Goal: Information Seeking & Learning: Learn about a topic

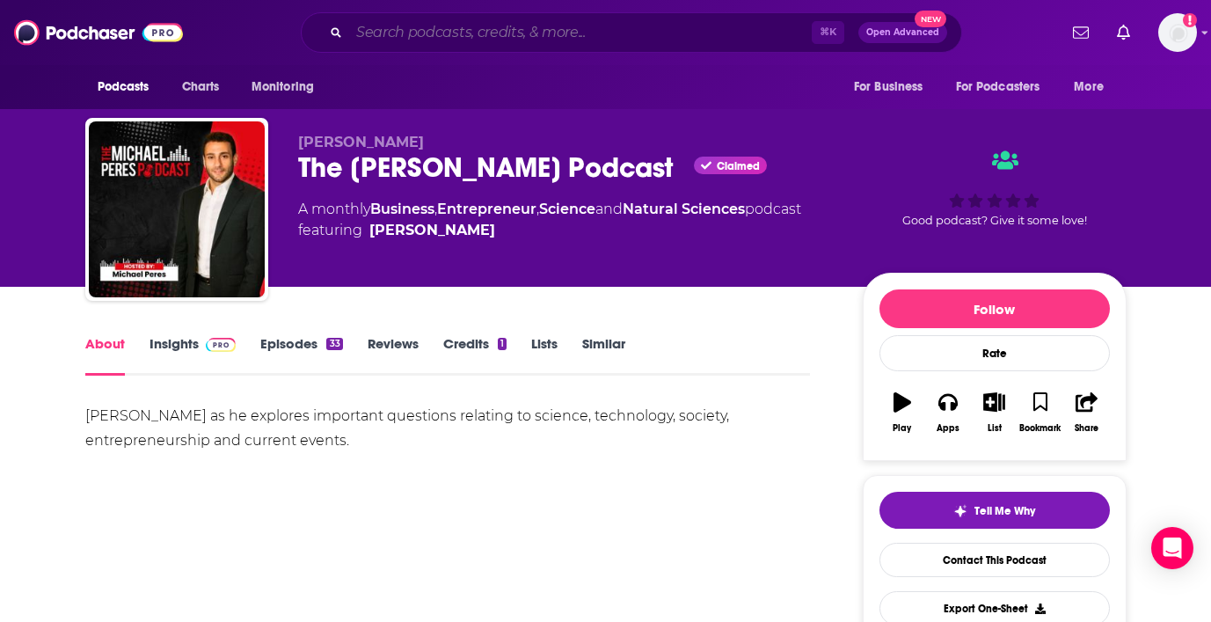
click at [401, 22] on input "Search podcasts, credits, & more..." at bounding box center [580, 32] width 463 height 28
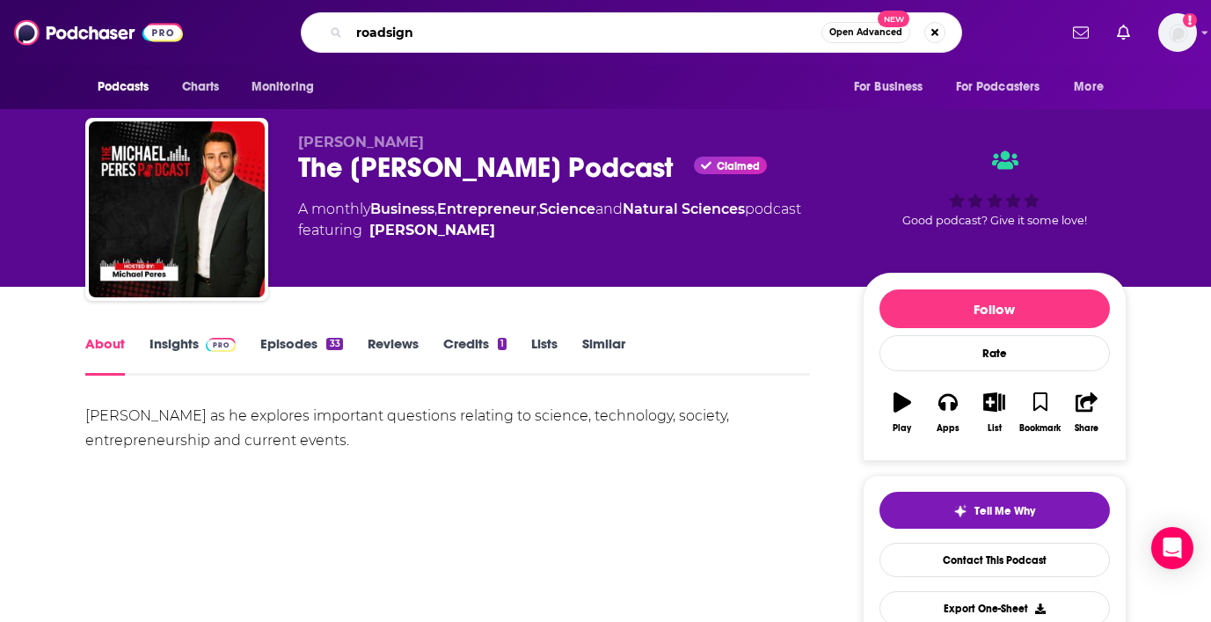
type input "roadsigns"
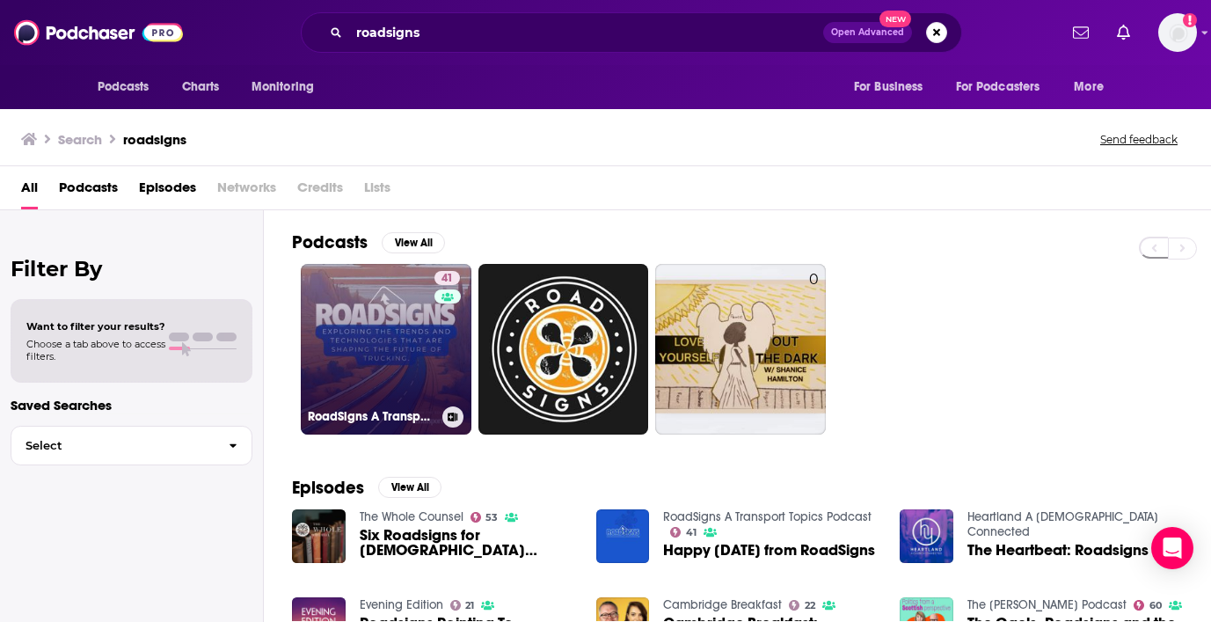
click at [356, 332] on link "41 RoadSigns A Transport Topics Podcast" at bounding box center [386, 349] width 171 height 171
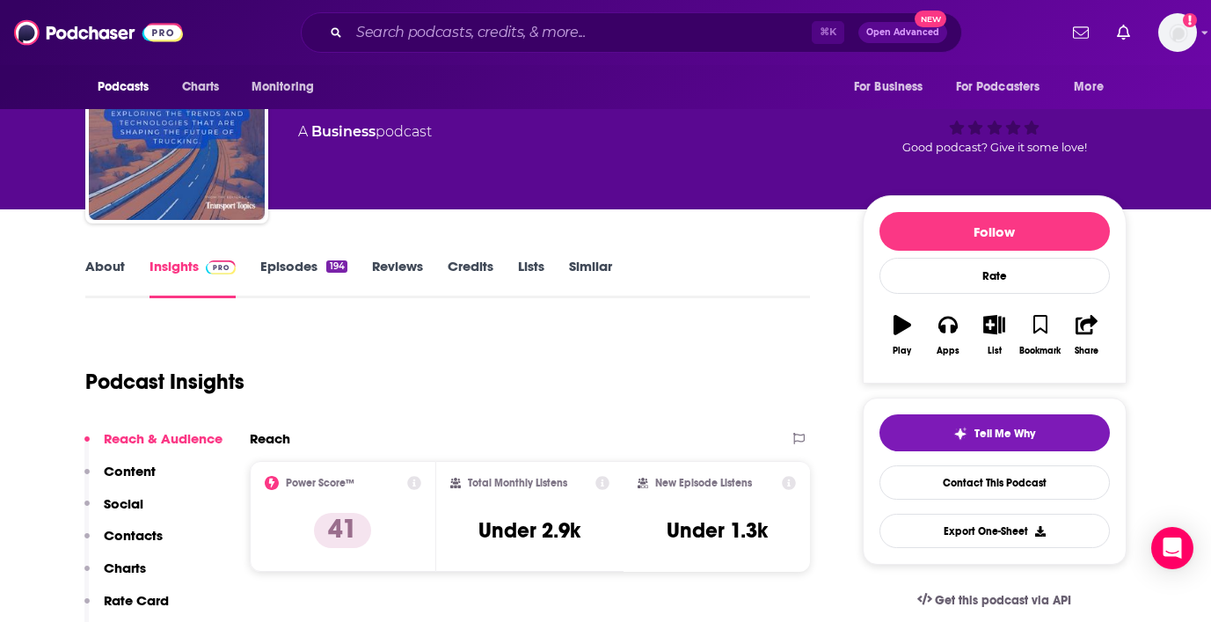
scroll to position [67, 0]
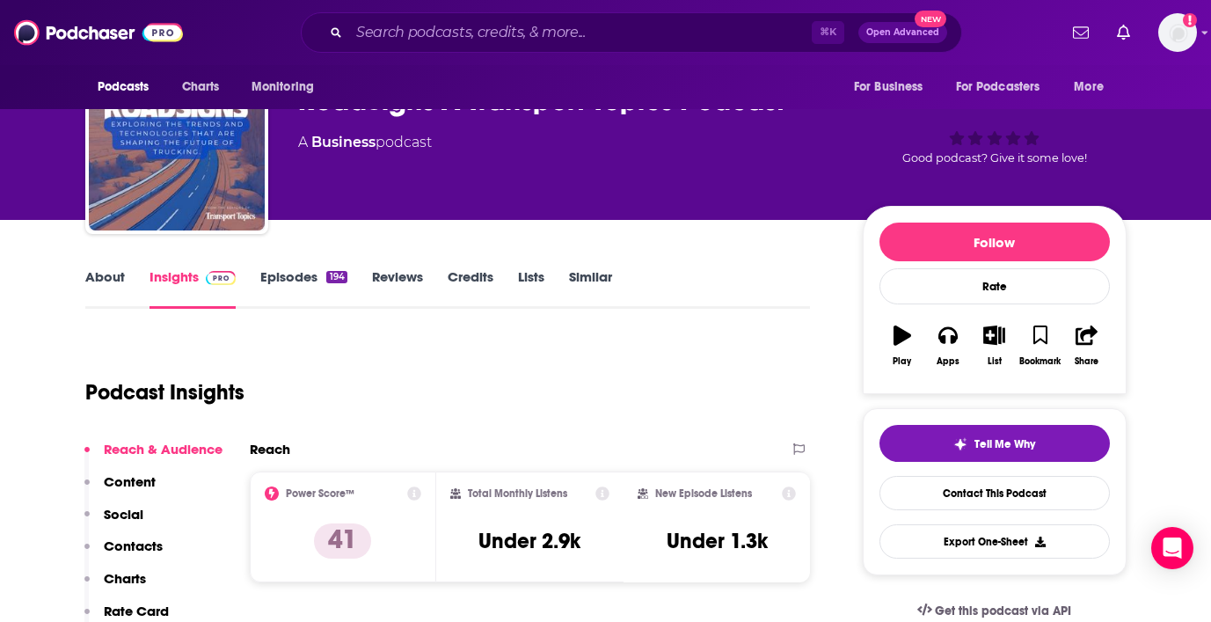
click at [102, 274] on link "About" at bounding box center [105, 288] width 40 height 40
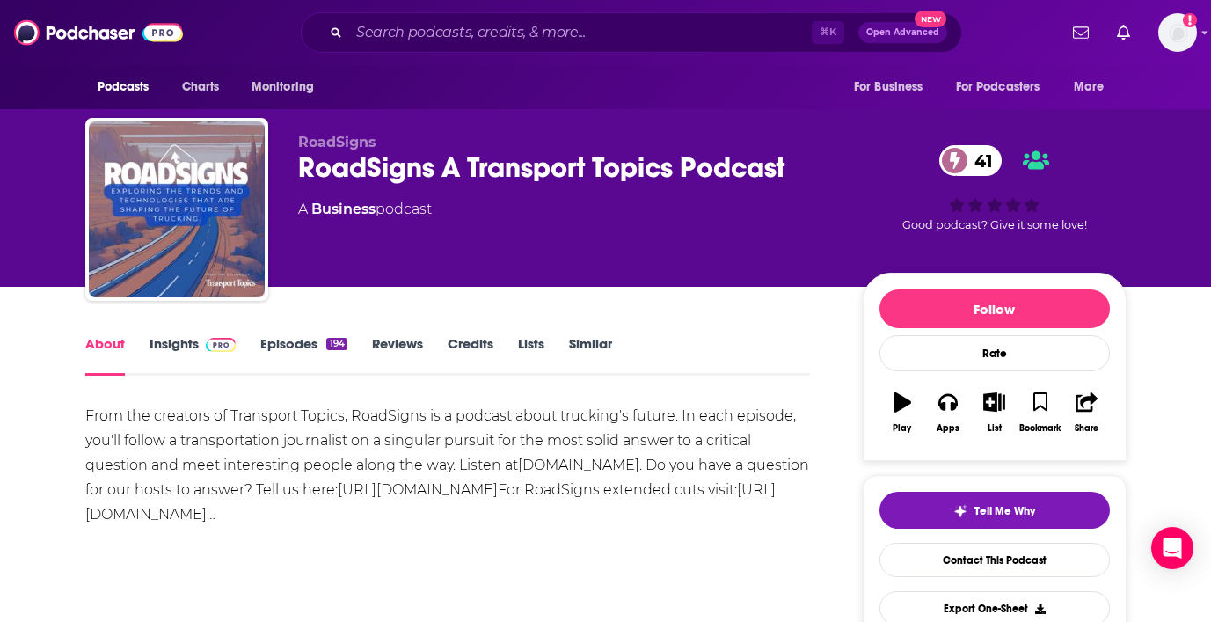
click at [175, 344] on link "Insights" at bounding box center [193, 355] width 87 height 40
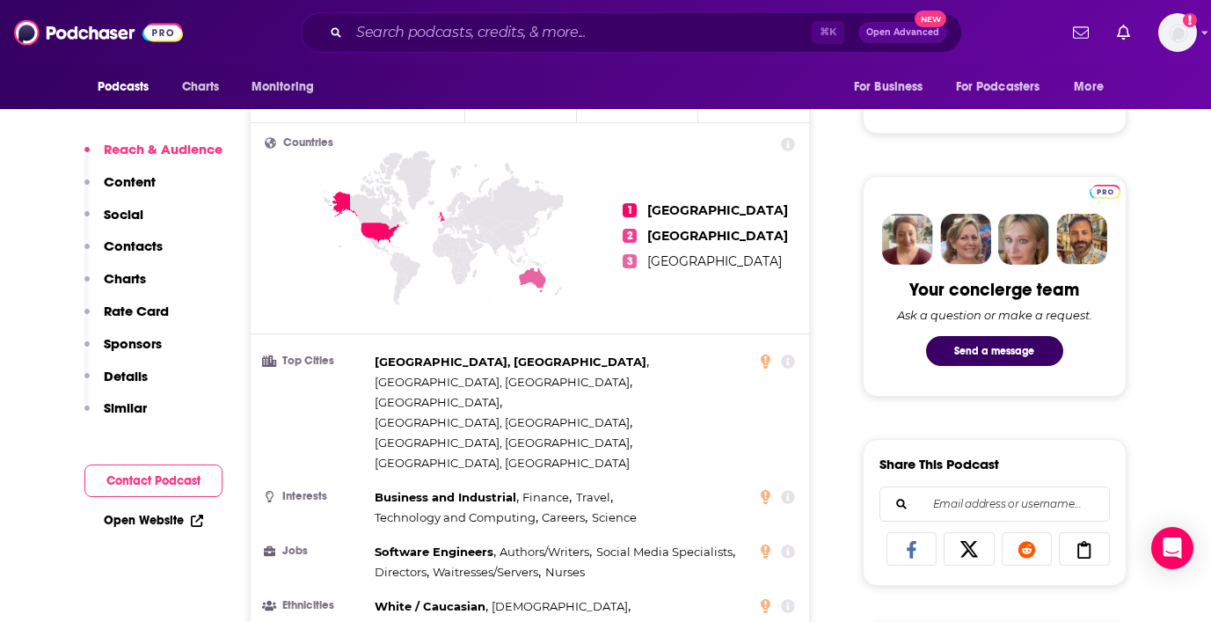
scroll to position [733, 0]
